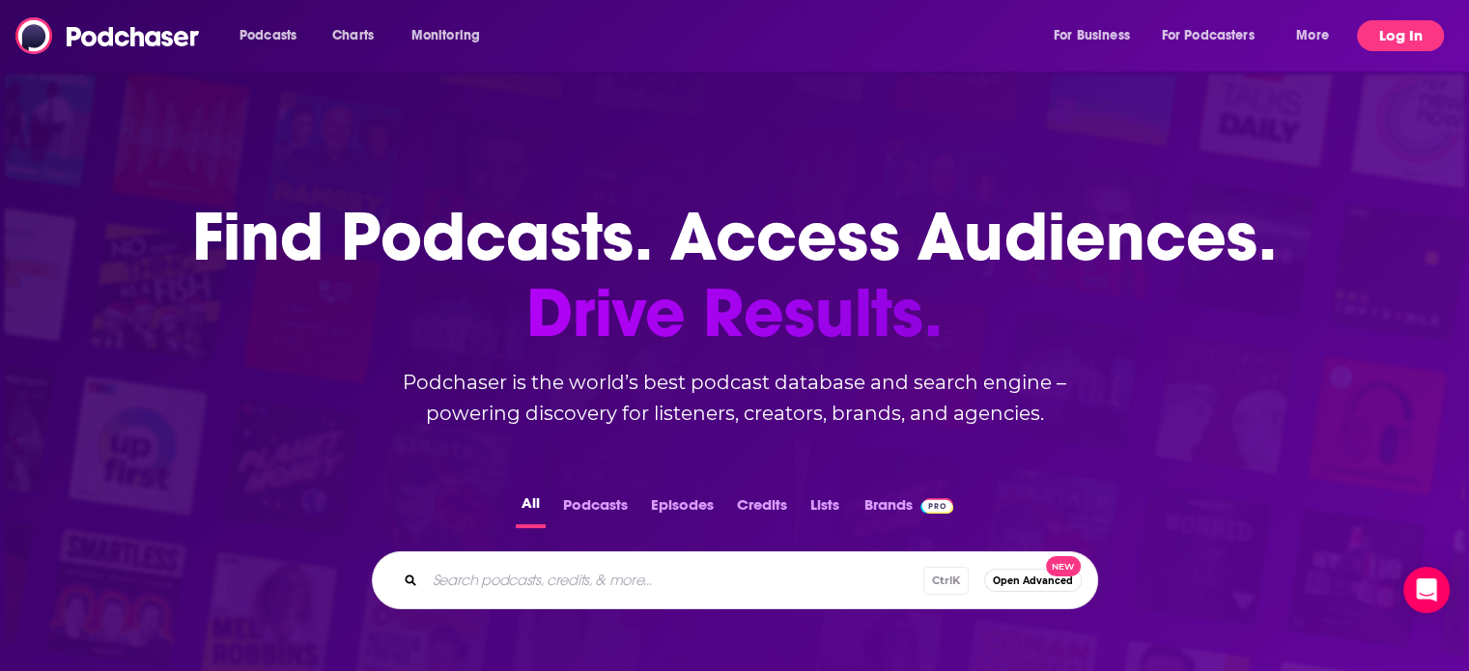
click at [1380, 38] on button "Log In" at bounding box center [1400, 35] width 87 height 31
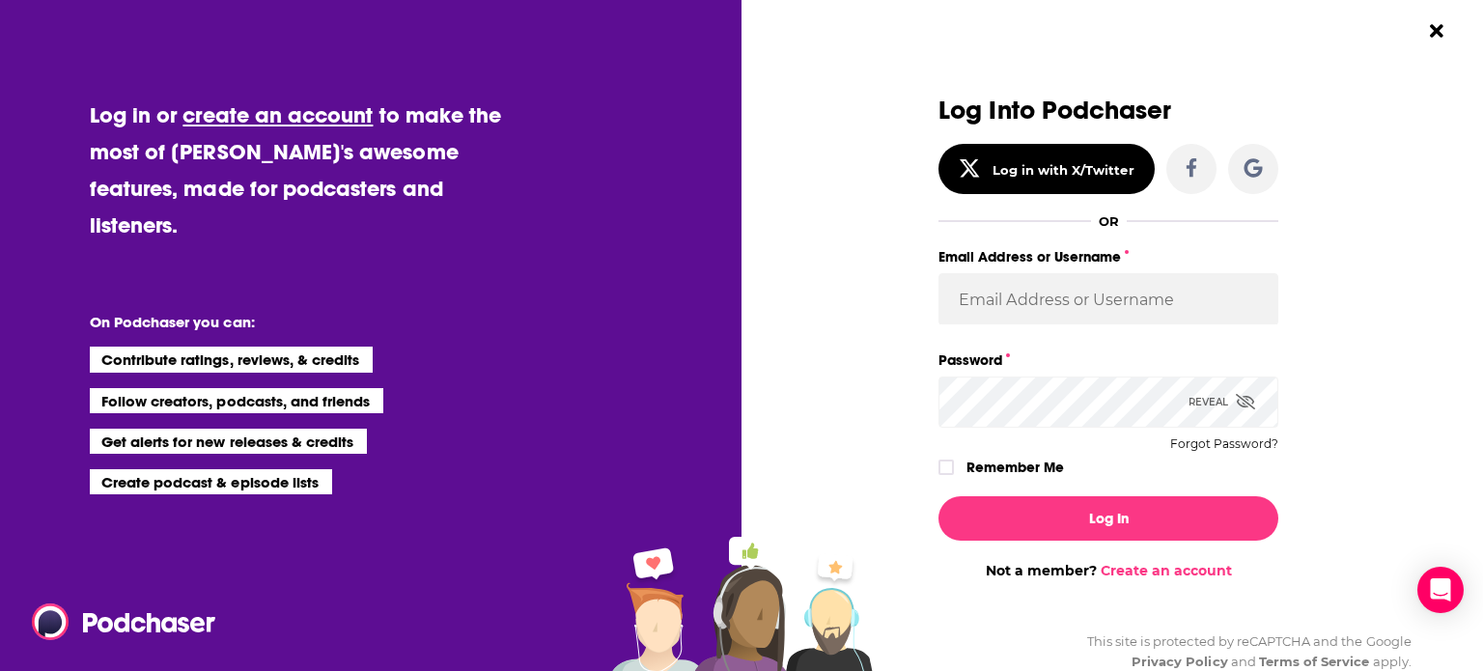
click at [962, 328] on div "Email Address or Username" at bounding box center [1108, 295] width 340 height 103
click at [985, 301] on input "Email Address or Username" at bounding box center [1108, 299] width 340 height 52
type input "Bcprpro33"
click at [938, 496] on button "Log In" at bounding box center [1108, 518] width 340 height 44
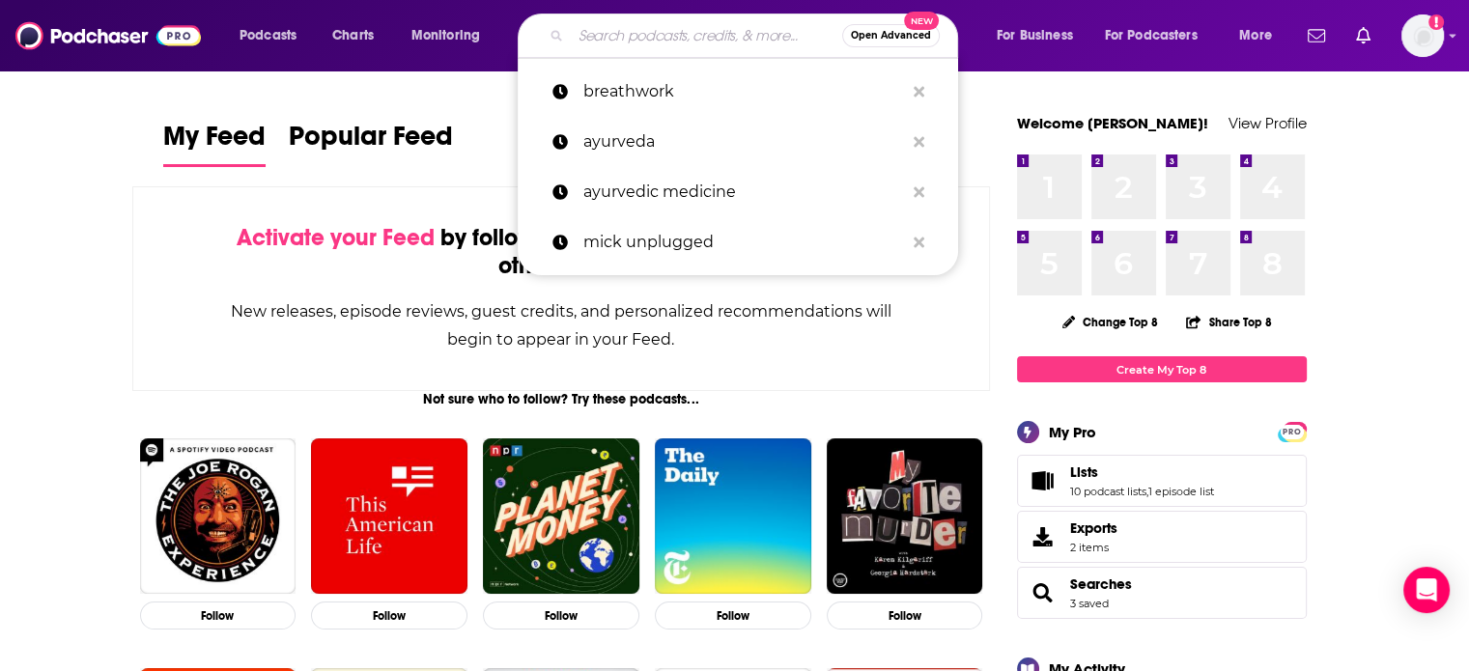
click at [622, 46] on input "Search podcasts, credits, & more..." at bounding box center [706, 35] width 271 height 31
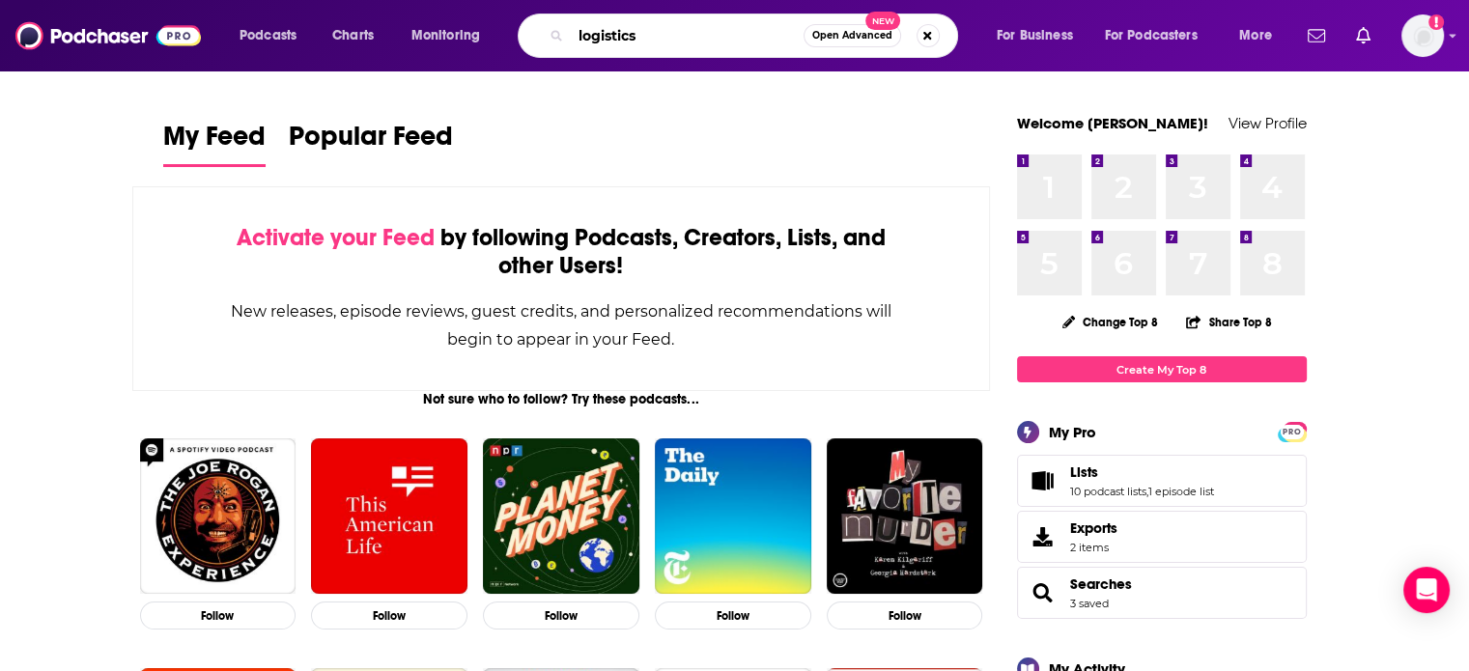
type input "logistics"
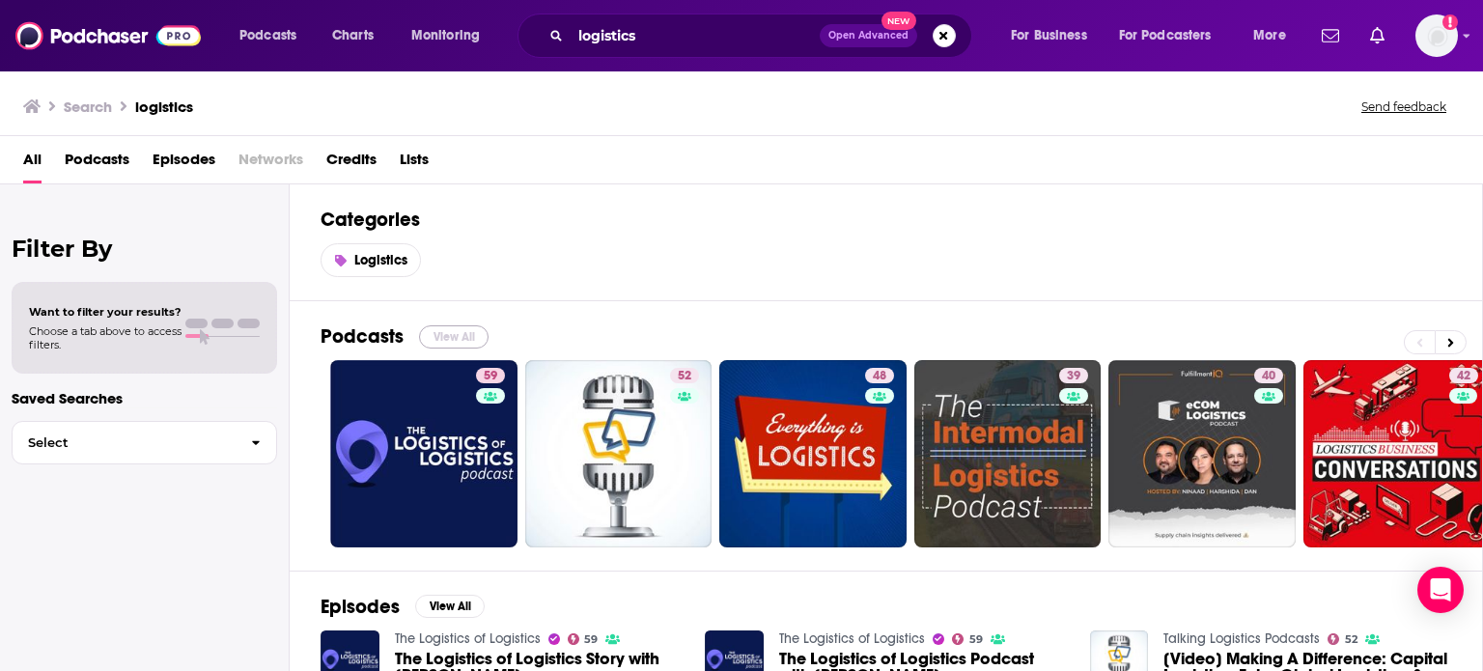
click at [440, 343] on button "View All" at bounding box center [454, 336] width 70 height 23
